Goal: Transaction & Acquisition: Purchase product/service

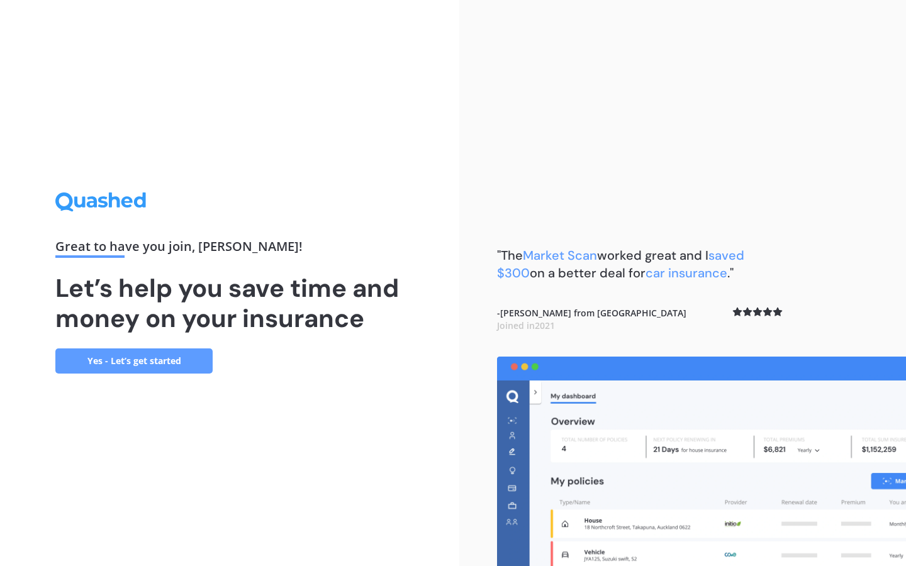
click at [181, 372] on link "Yes - Let’s get started" at bounding box center [133, 361] width 157 height 25
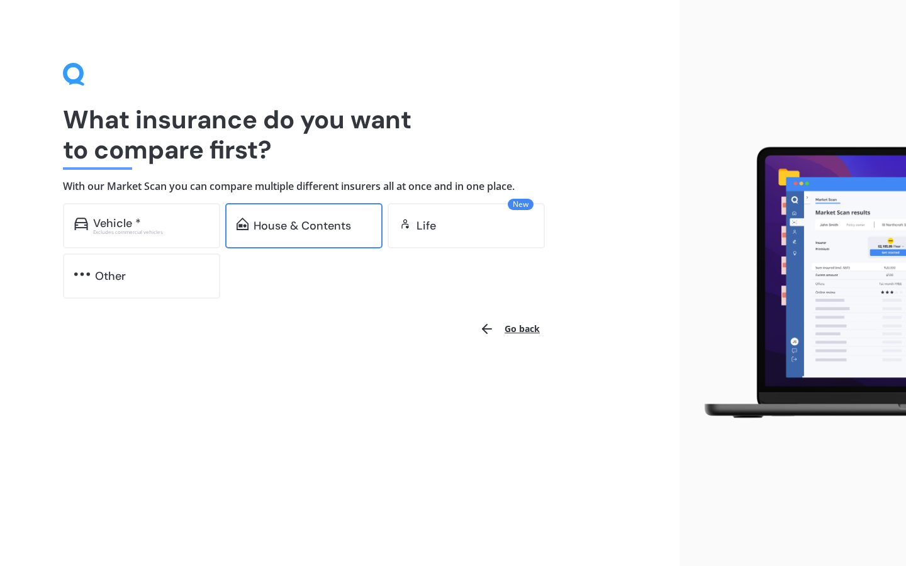
click at [317, 220] on div "House & Contents" at bounding box center [303, 226] width 98 height 13
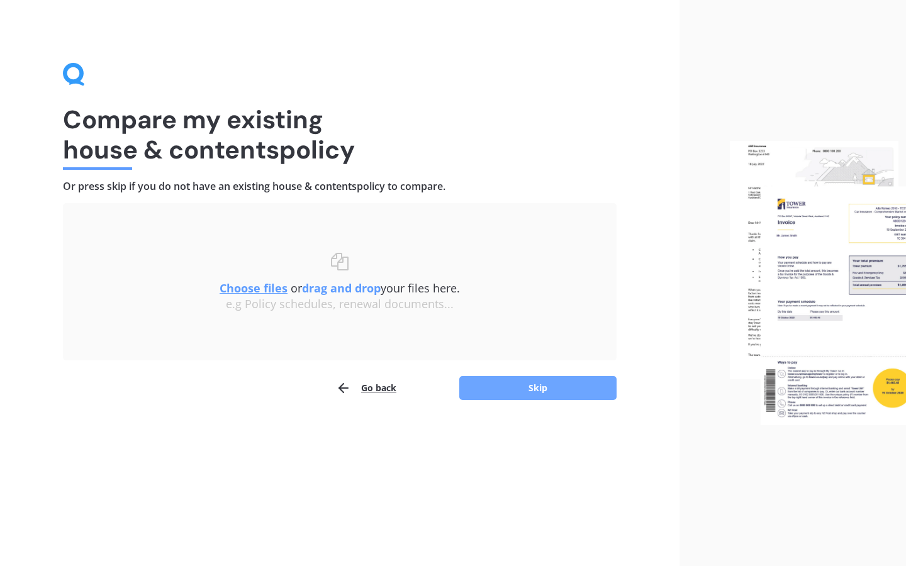
click at [540, 390] on button "Skip" at bounding box center [537, 388] width 157 height 24
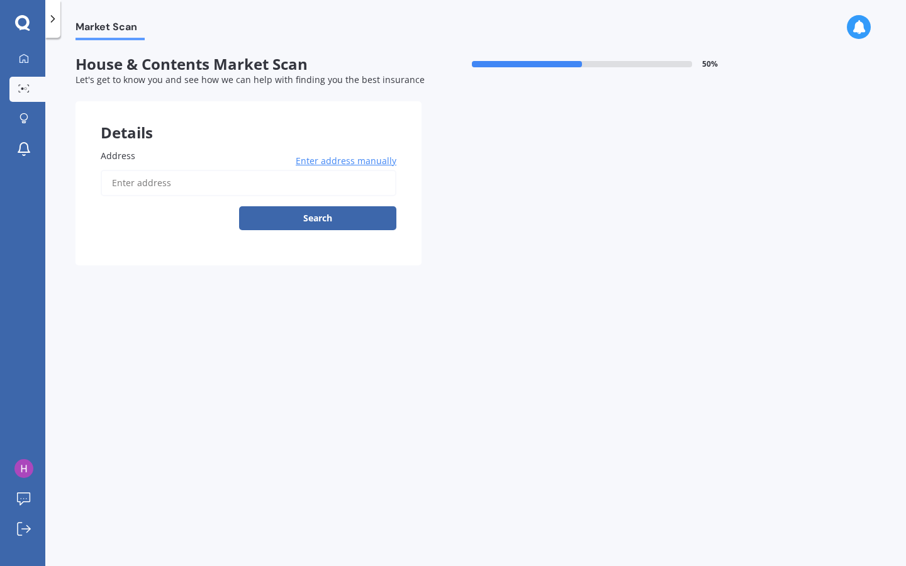
click at [183, 186] on input "Address" at bounding box center [249, 183] width 296 height 26
type input "[STREET_ADDRESS][PERSON_NAME][PERSON_NAME]"
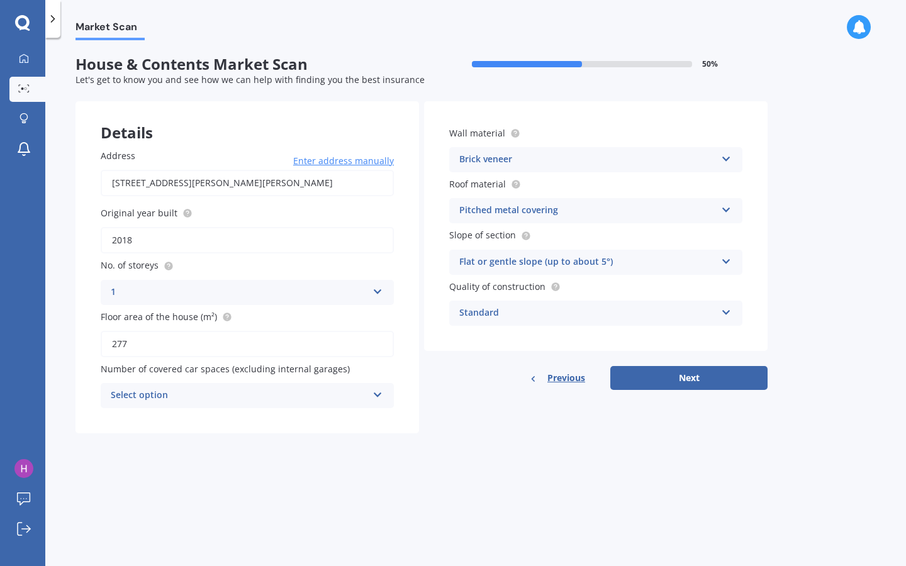
click at [726, 157] on icon at bounding box center [726, 156] width 11 height 9
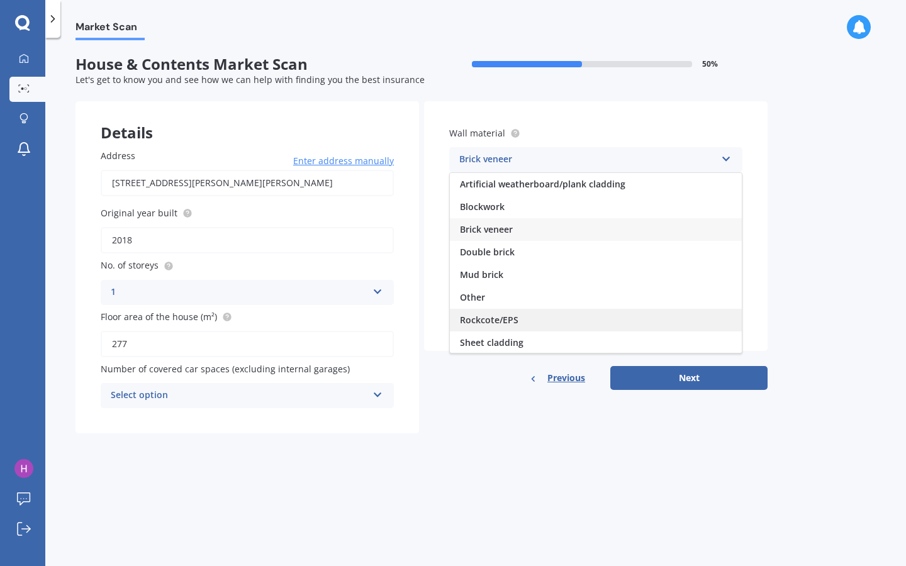
click at [517, 318] on div "Rockcote/EPS" at bounding box center [596, 320] width 292 height 23
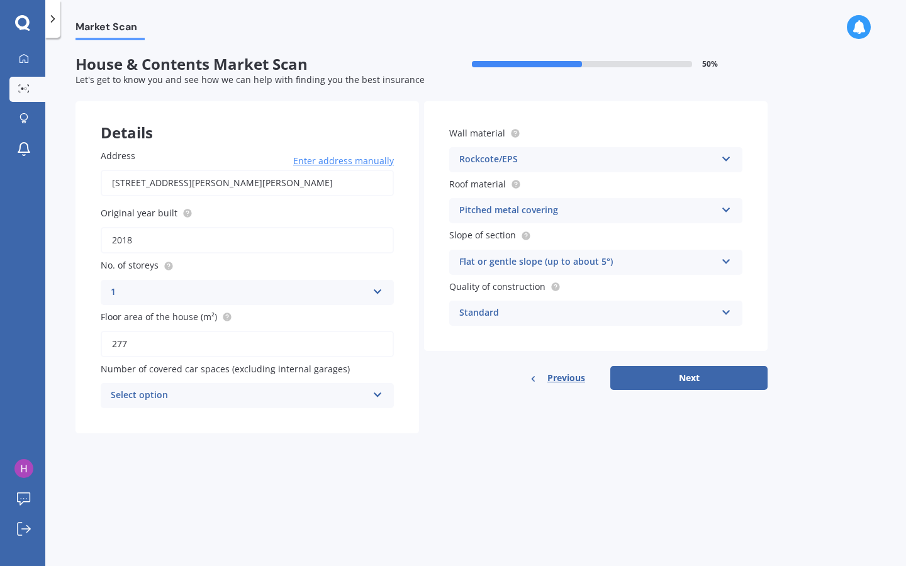
click at [729, 210] on icon at bounding box center [726, 207] width 11 height 9
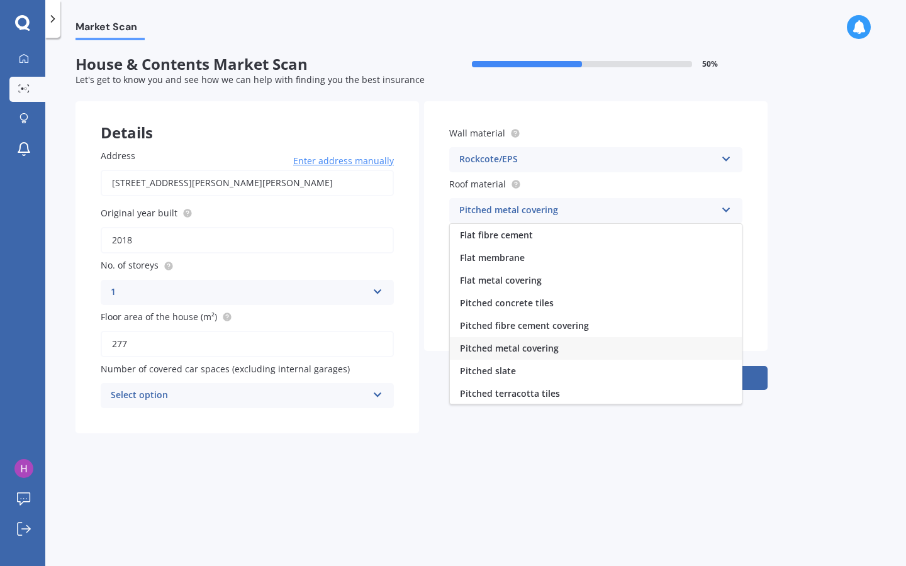
click at [549, 351] on span "Pitched metal covering" at bounding box center [509, 348] width 99 height 12
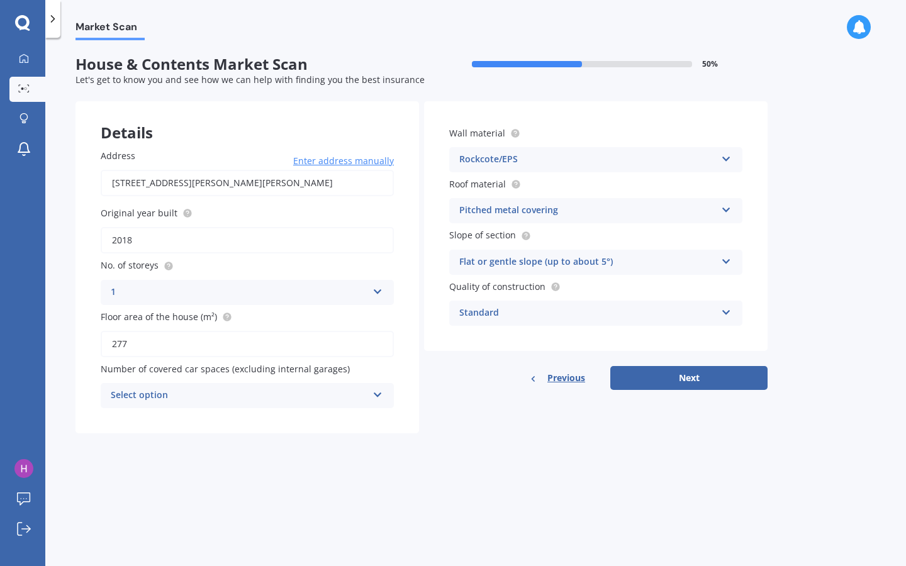
click at [721, 258] on icon at bounding box center [726, 259] width 11 height 9
click at [538, 288] on span "Flat or gentle slope (up to about 5°)" at bounding box center [537, 287] width 154 height 12
click at [728, 313] on icon at bounding box center [726, 310] width 11 height 9
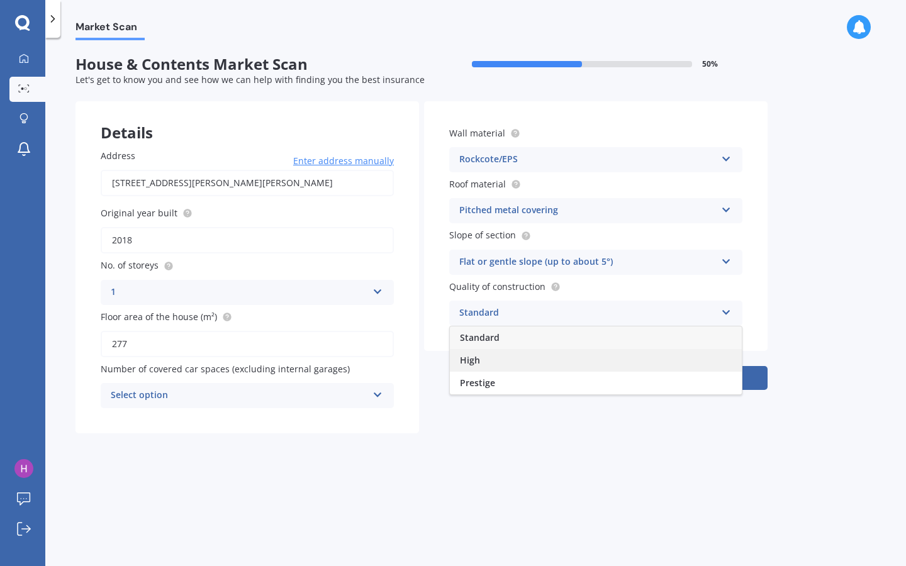
click at [483, 362] on div "High" at bounding box center [596, 360] width 292 height 23
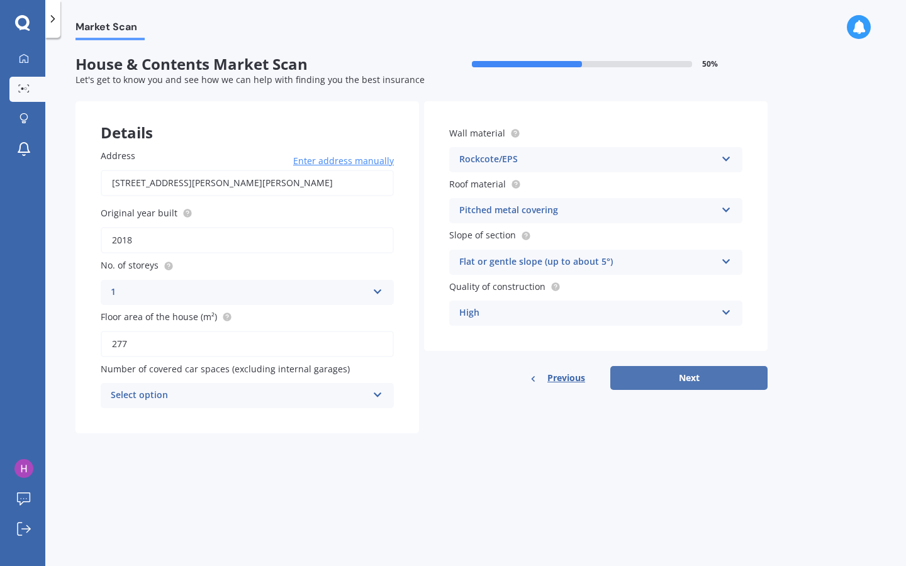
click at [651, 380] on button "Next" at bounding box center [688, 378] width 157 height 24
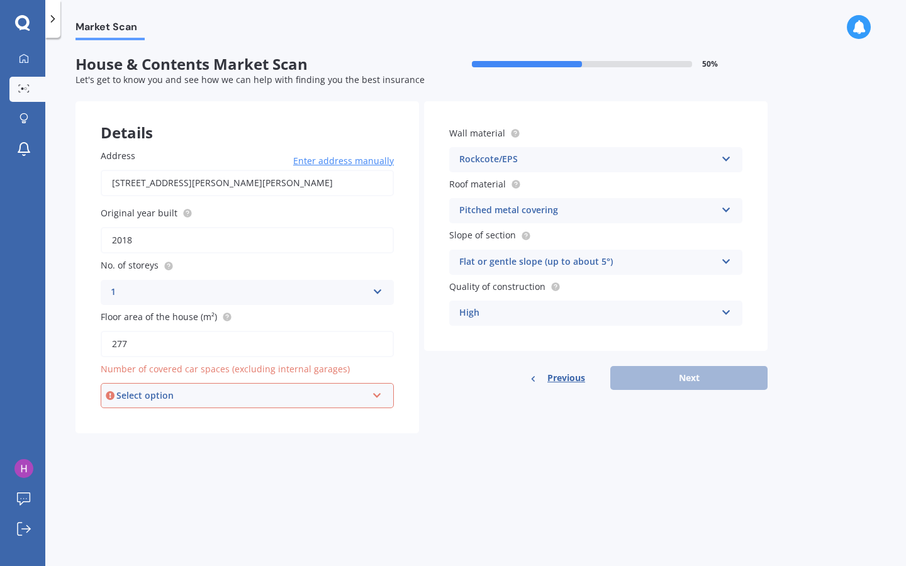
click at [379, 395] on icon at bounding box center [377, 393] width 11 height 9
click at [143, 400] on div "0" at bounding box center [241, 396] width 250 height 14
click at [206, 395] on div "Select option" at bounding box center [241, 396] width 250 height 14
click at [177, 416] on div "0" at bounding box center [247, 419] width 291 height 23
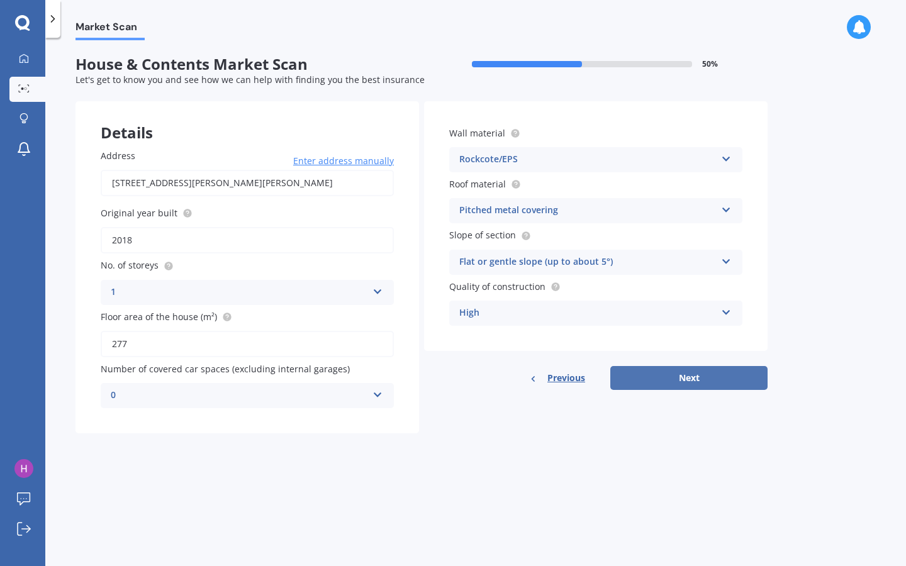
click at [640, 379] on button "Next" at bounding box center [688, 378] width 157 height 24
